Goal: Check status: Check status

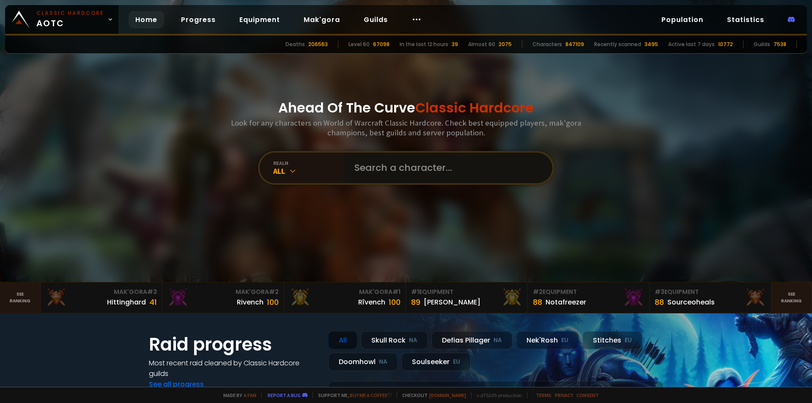
click at [349, 168] on input "text" at bounding box center [445, 168] width 193 height 30
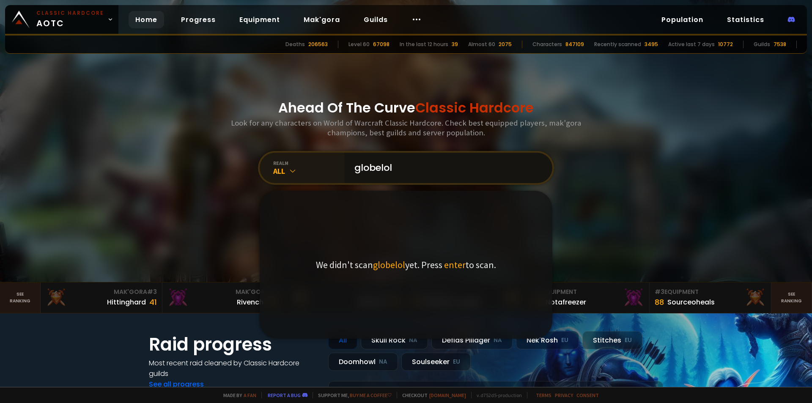
type input "globelol"
click at [294, 173] on icon at bounding box center [292, 171] width 8 height 8
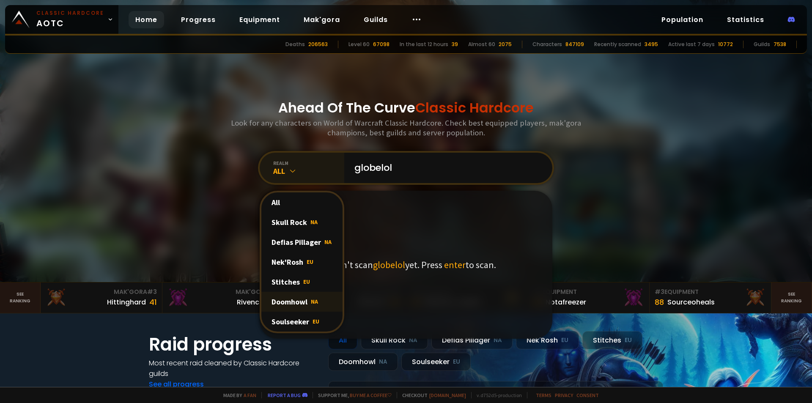
click at [293, 300] on div "Doomhowl NA" at bounding box center [301, 302] width 81 height 20
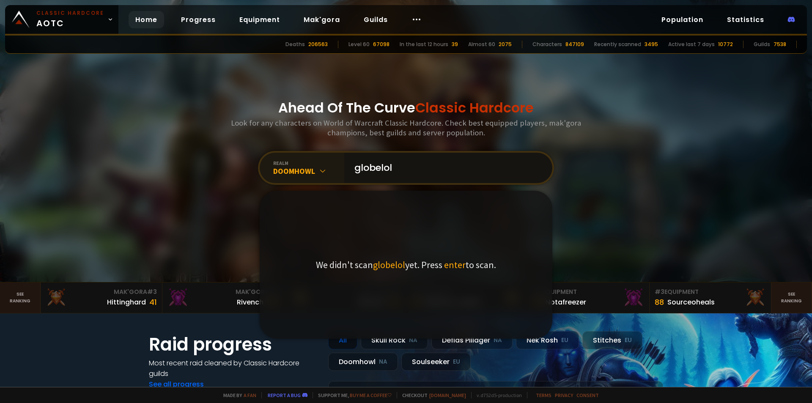
click at [383, 167] on input "globelol" at bounding box center [445, 168] width 193 height 30
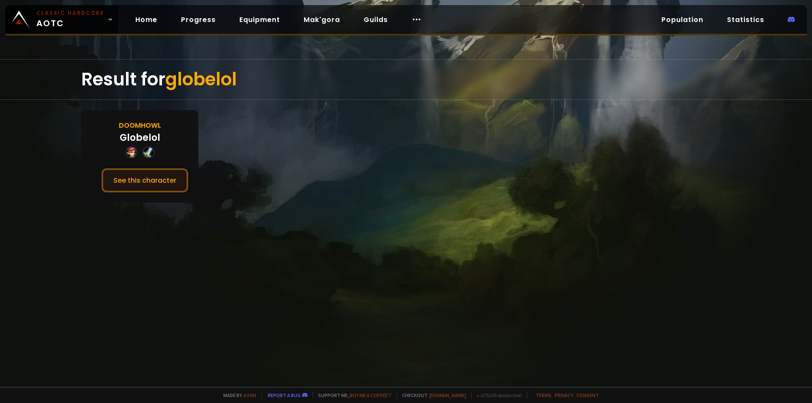
click at [166, 183] on button "See this character" at bounding box center [145, 180] width 87 height 24
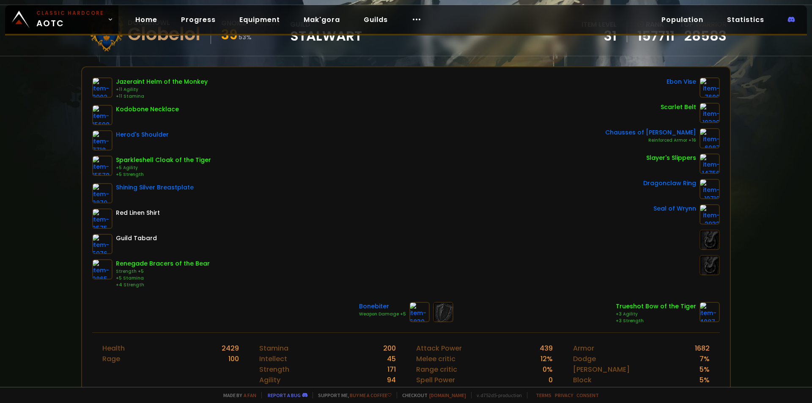
scroll to position [85, 0]
